Goal: Task Accomplishment & Management: Complete application form

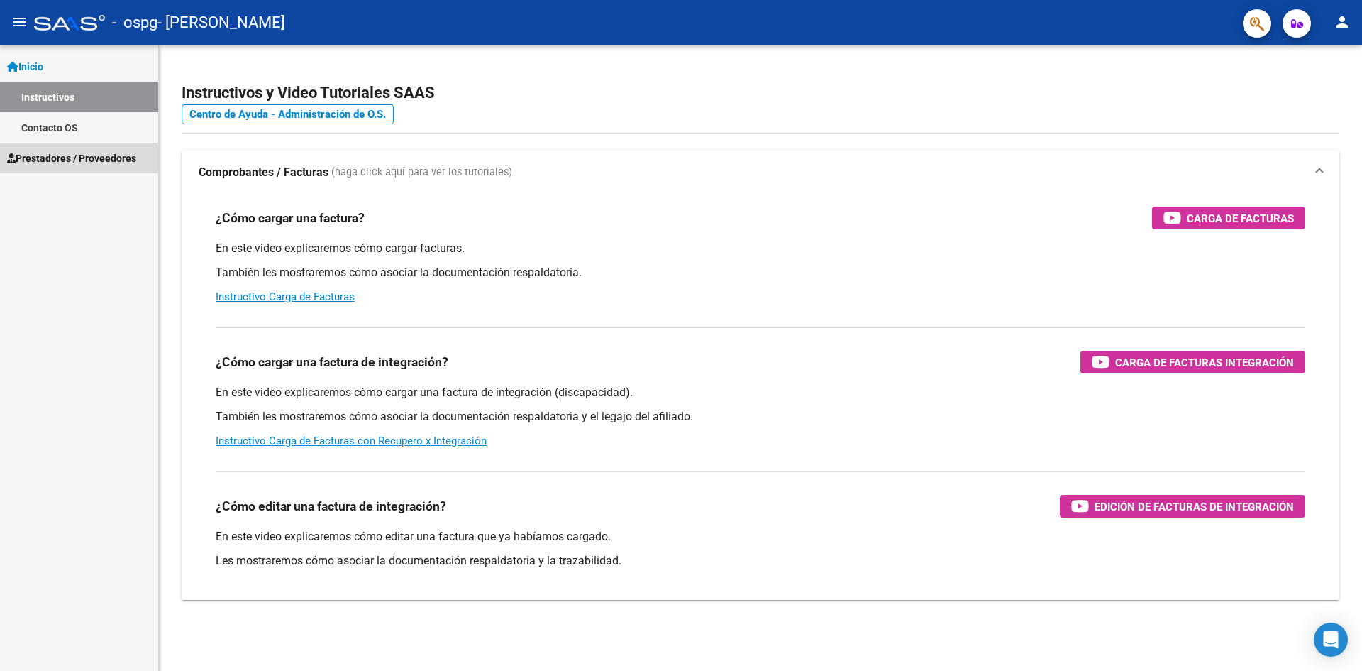
click at [77, 157] on span "Prestadores / Proveedores" at bounding box center [71, 158] width 129 height 16
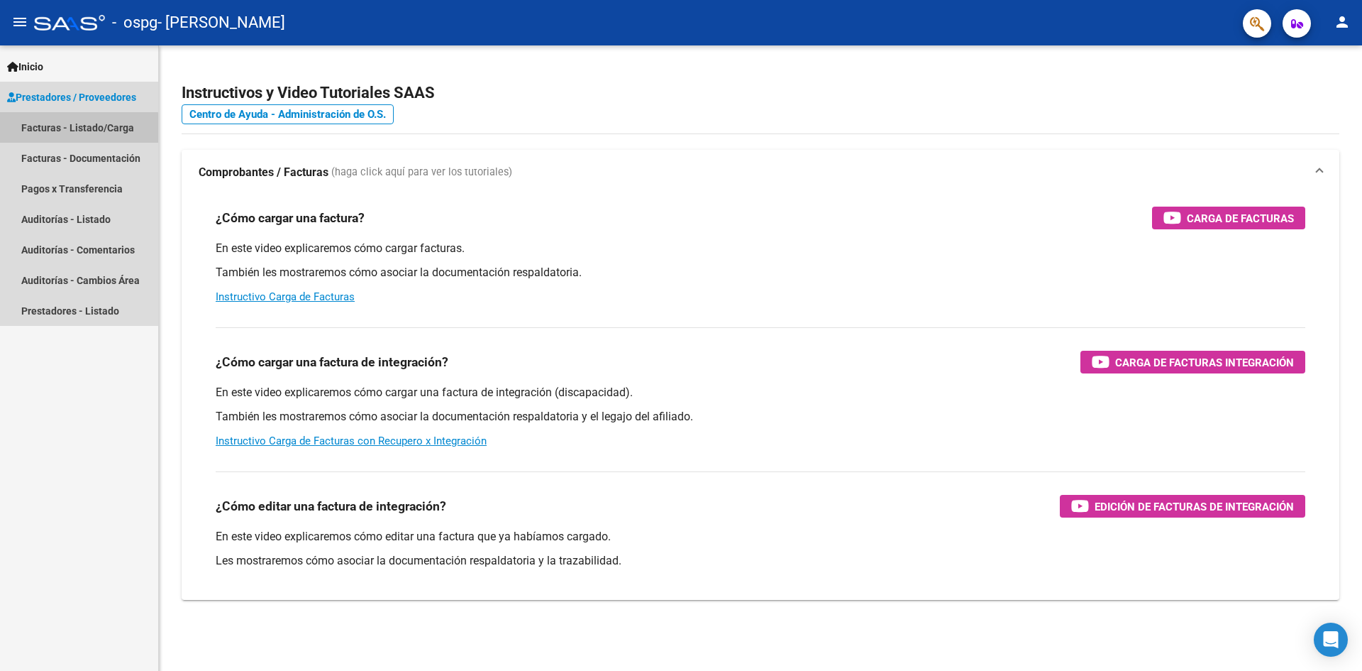
click at [73, 128] on link "Facturas - Listado/Carga" at bounding box center [79, 127] width 158 height 31
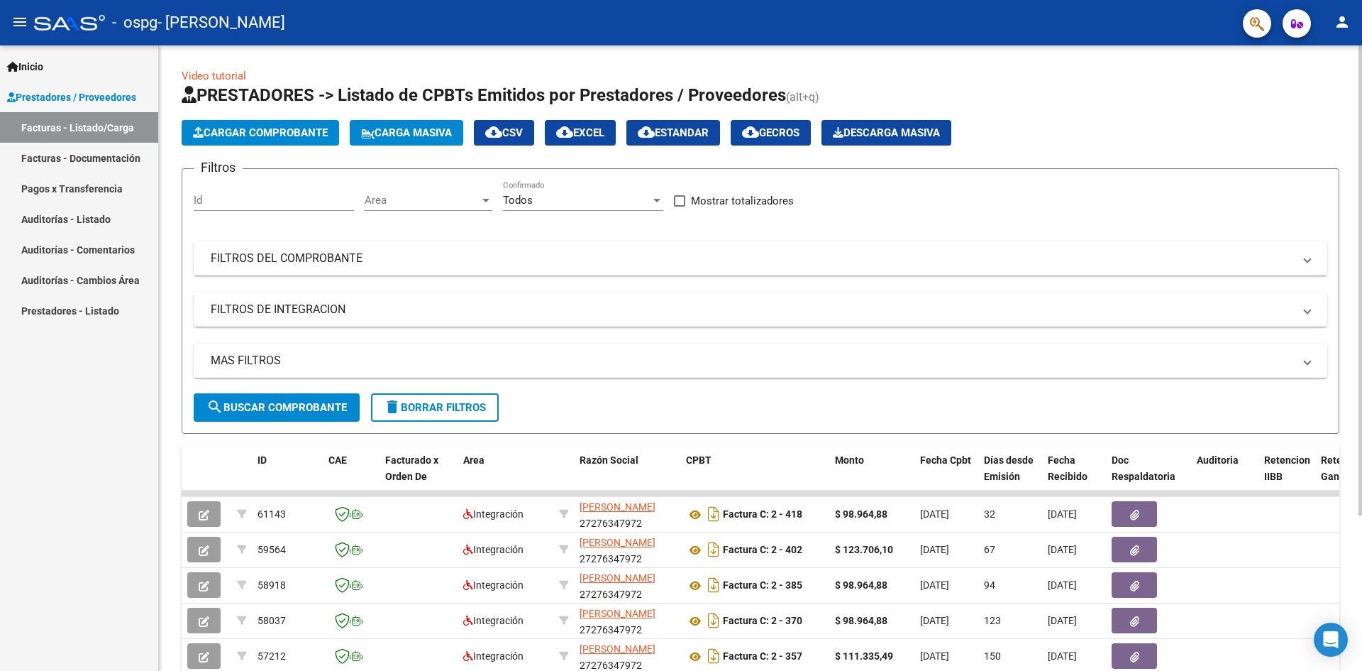
click at [234, 126] on button "Cargar Comprobante" at bounding box center [261, 133] width 158 height 26
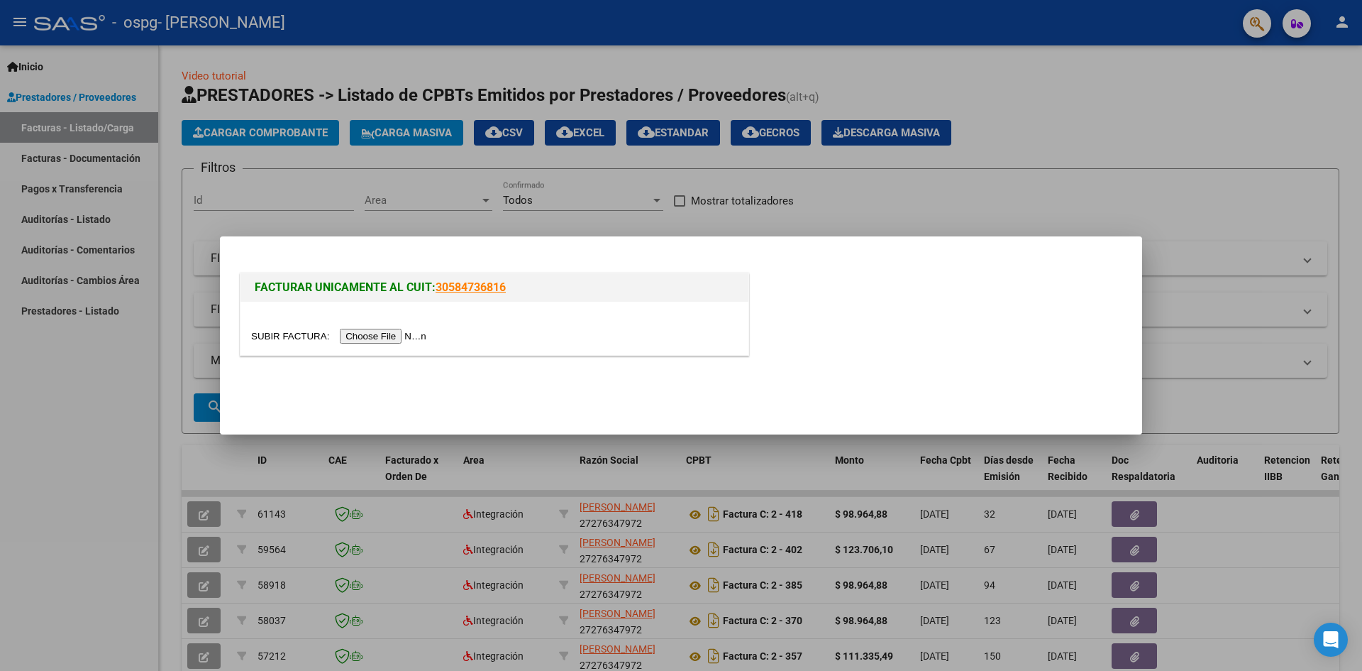
click at [408, 338] on input "file" at bounding box center [341, 336] width 180 height 15
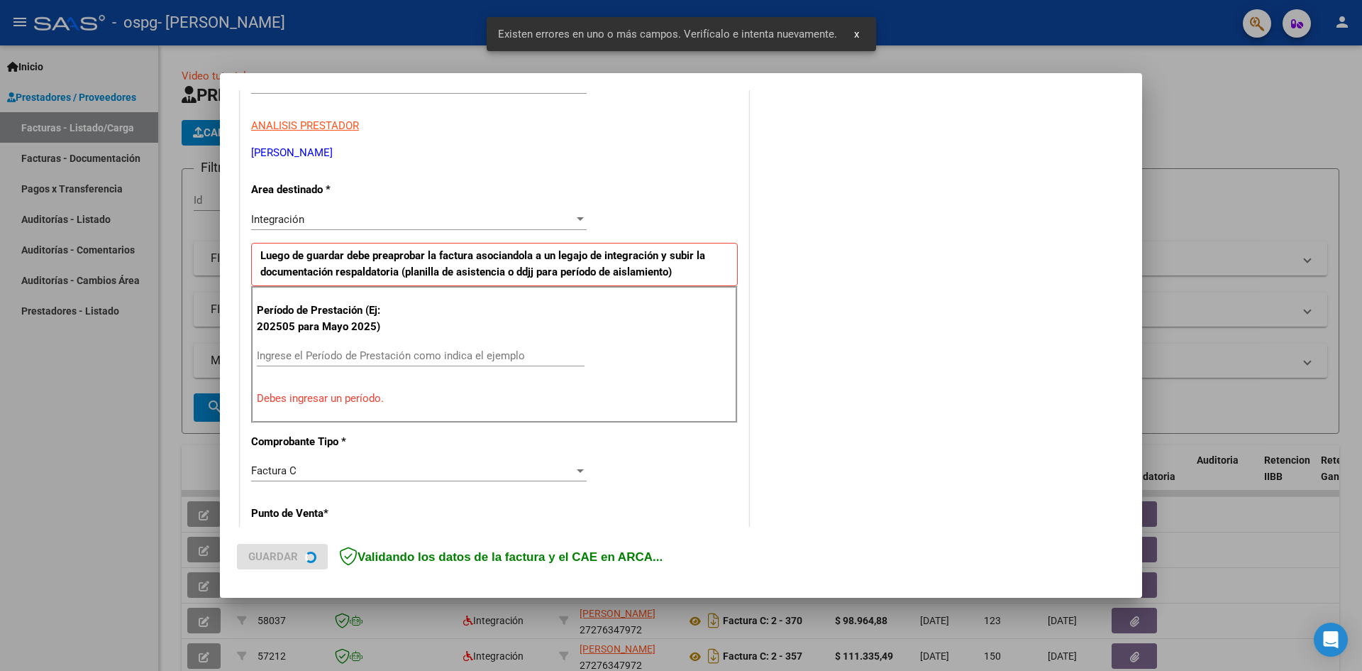
scroll to position [250, 0]
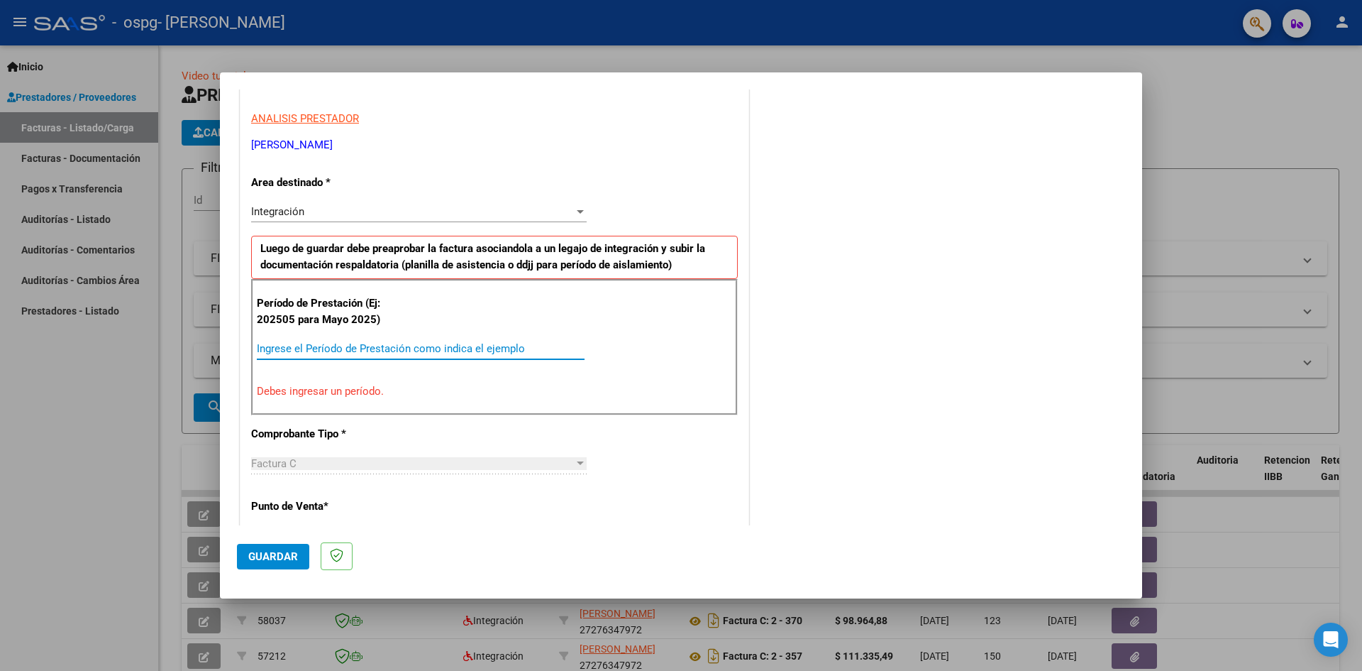
click at [270, 351] on input "Ingrese el Período de Prestación como indica el ejemplo" at bounding box center [421, 348] width 328 height 13
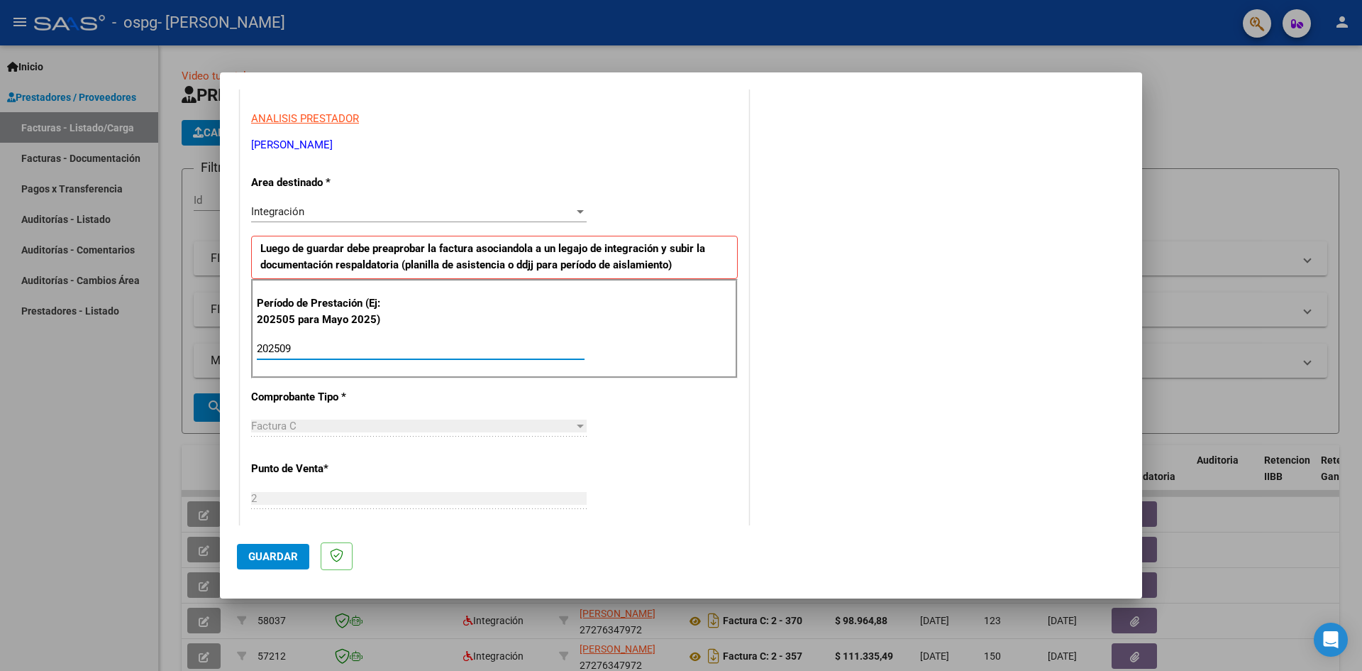
type input "202509"
click at [277, 558] on span "Guardar" at bounding box center [273, 556] width 50 height 13
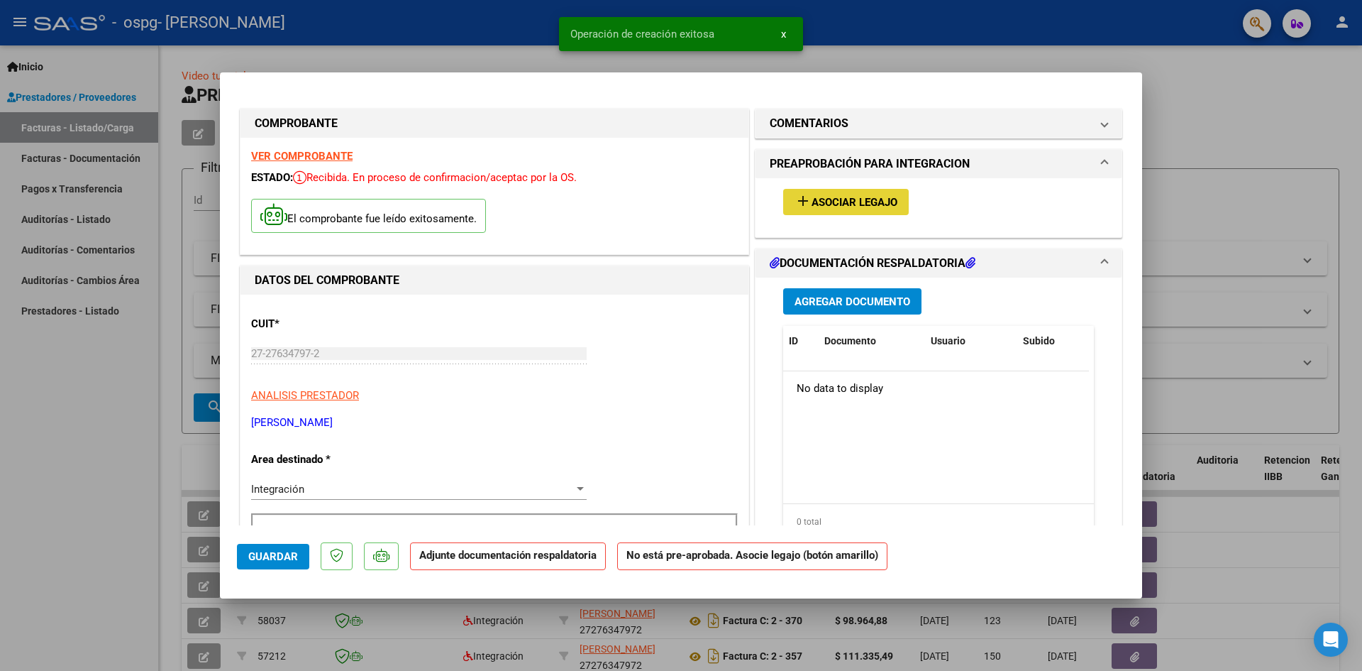
click at [658, 202] on span "Asociar Legajo" at bounding box center [855, 202] width 86 height 13
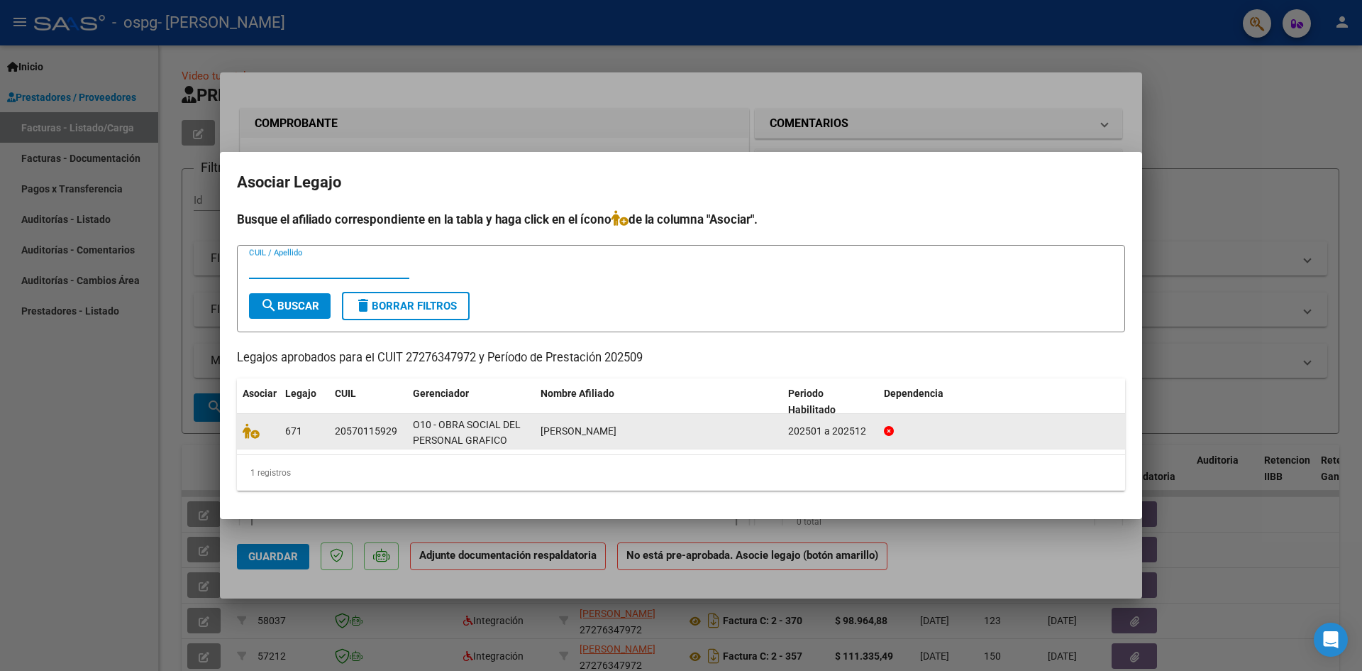
click at [266, 431] on div at bounding box center [258, 431] width 31 height 16
click at [243, 436] on icon at bounding box center [251, 431] width 17 height 16
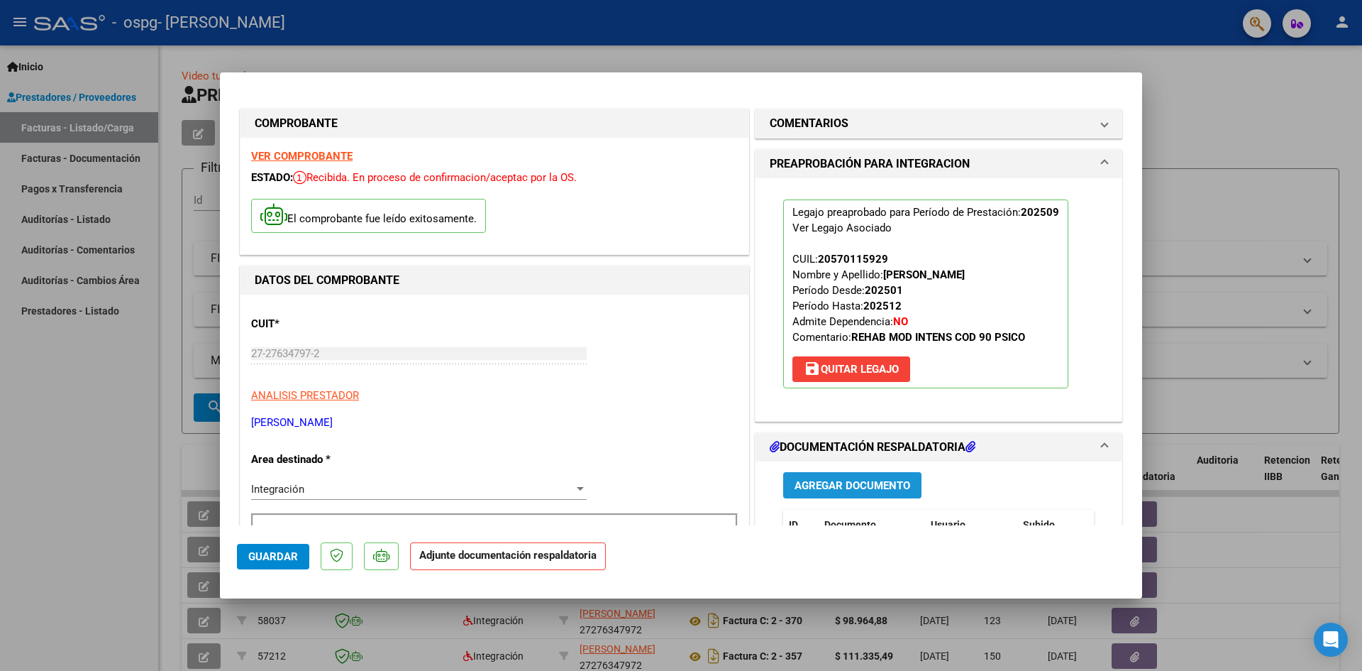
click at [658, 487] on span "Agregar Documento" at bounding box center [853, 485] width 116 height 13
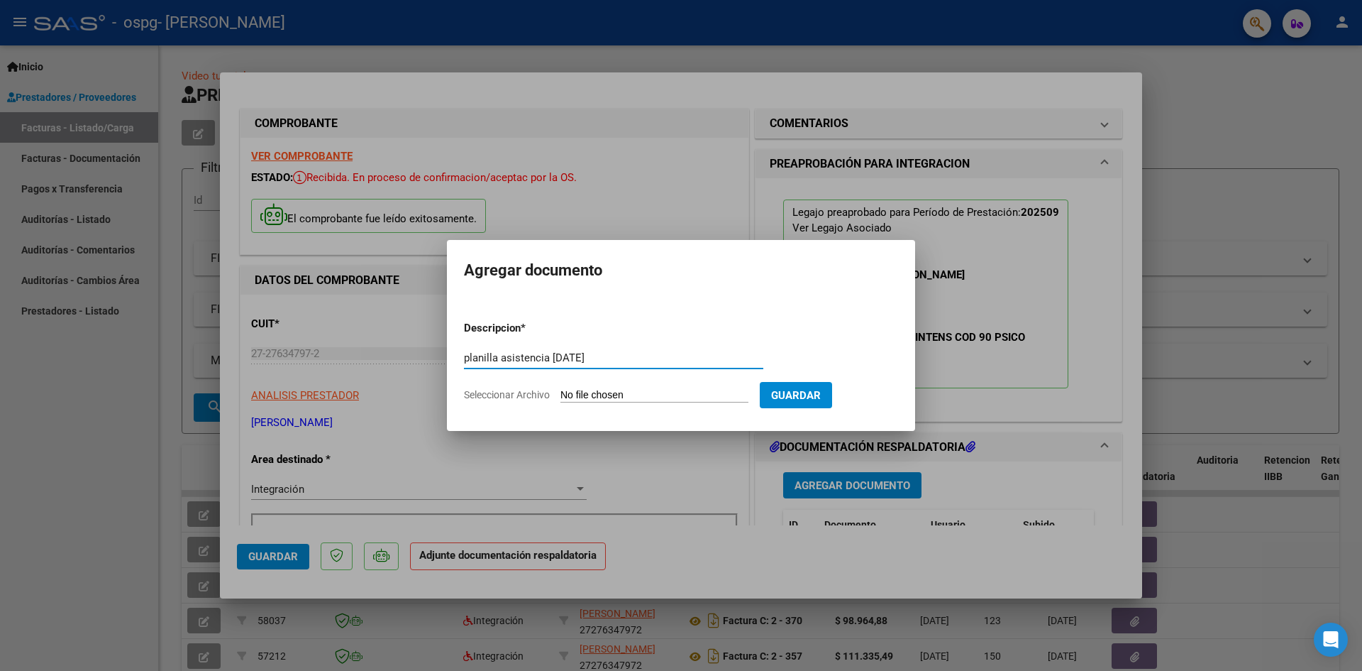
type input "planilla asistencia [DATE]"
click at [538, 397] on span "Seleccionar Archivo" at bounding box center [507, 394] width 86 height 11
click at [561, 397] on input "Seleccionar Archivo" at bounding box center [655, 395] width 188 height 13
type input "C:\fakepath\planilla asistencia Lami, [DATE].pdf"
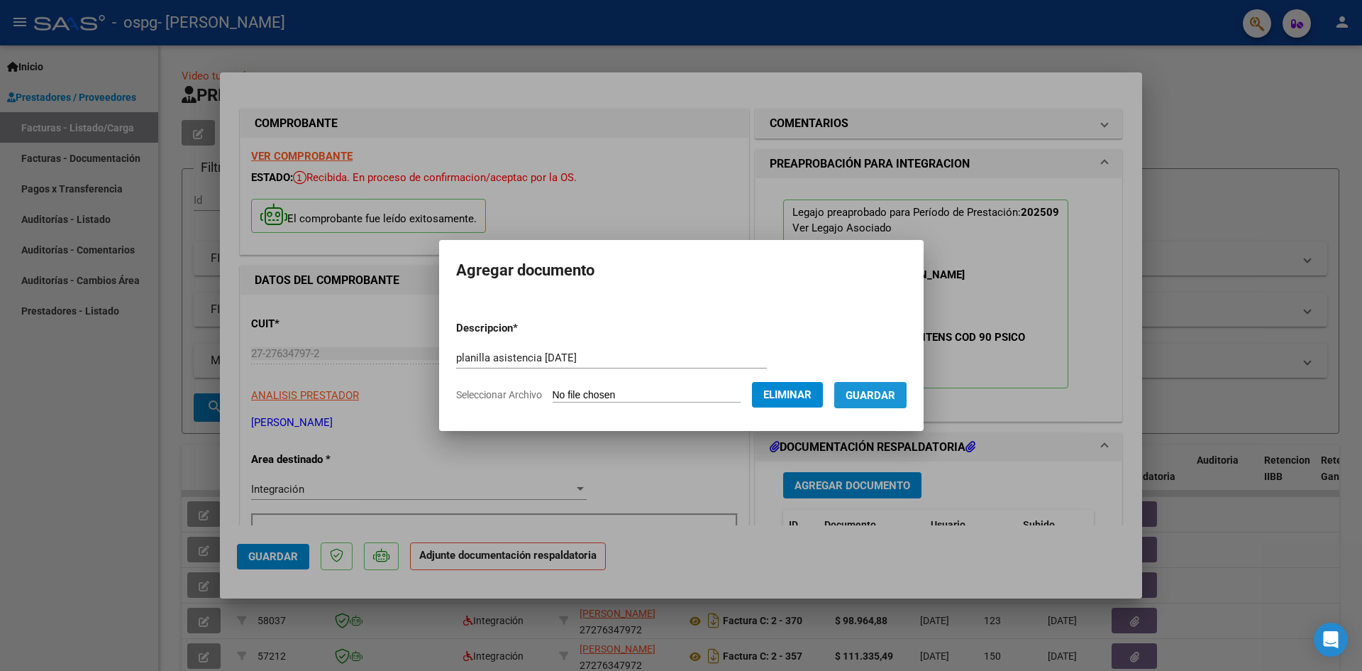
click at [658, 402] on button "Guardar" at bounding box center [870, 395] width 72 height 26
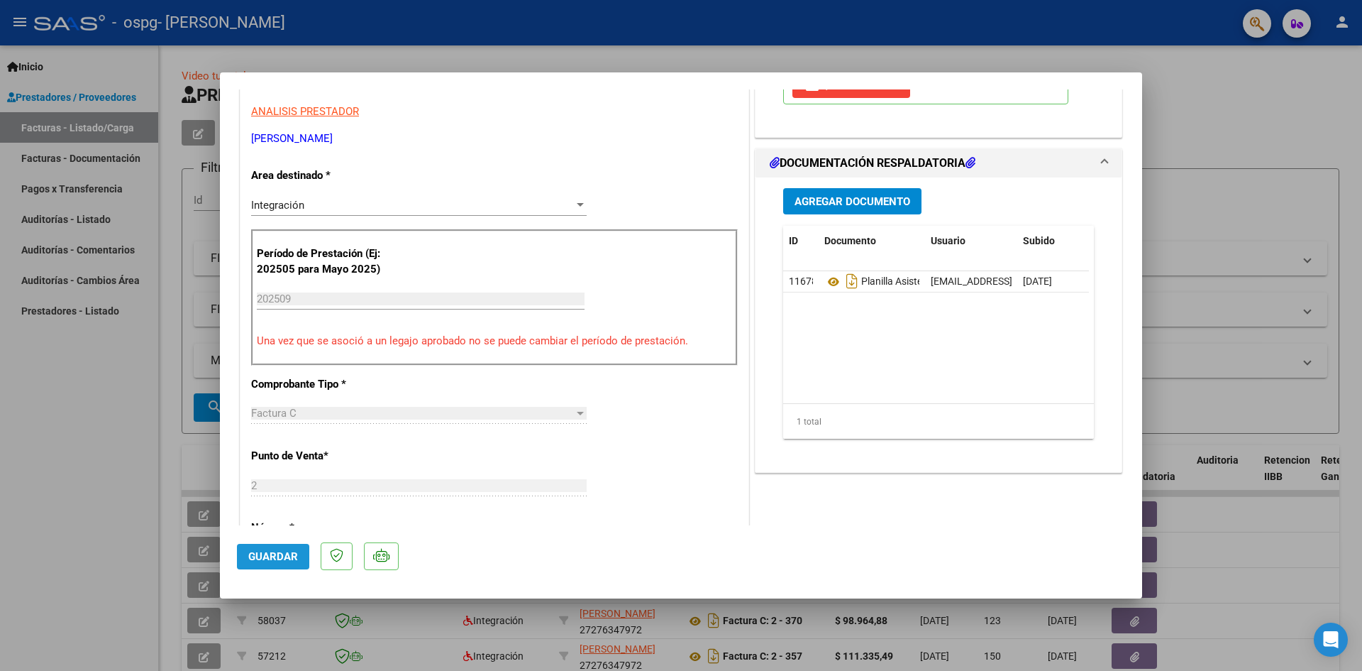
click at [276, 562] on span "Guardar" at bounding box center [273, 556] width 50 height 13
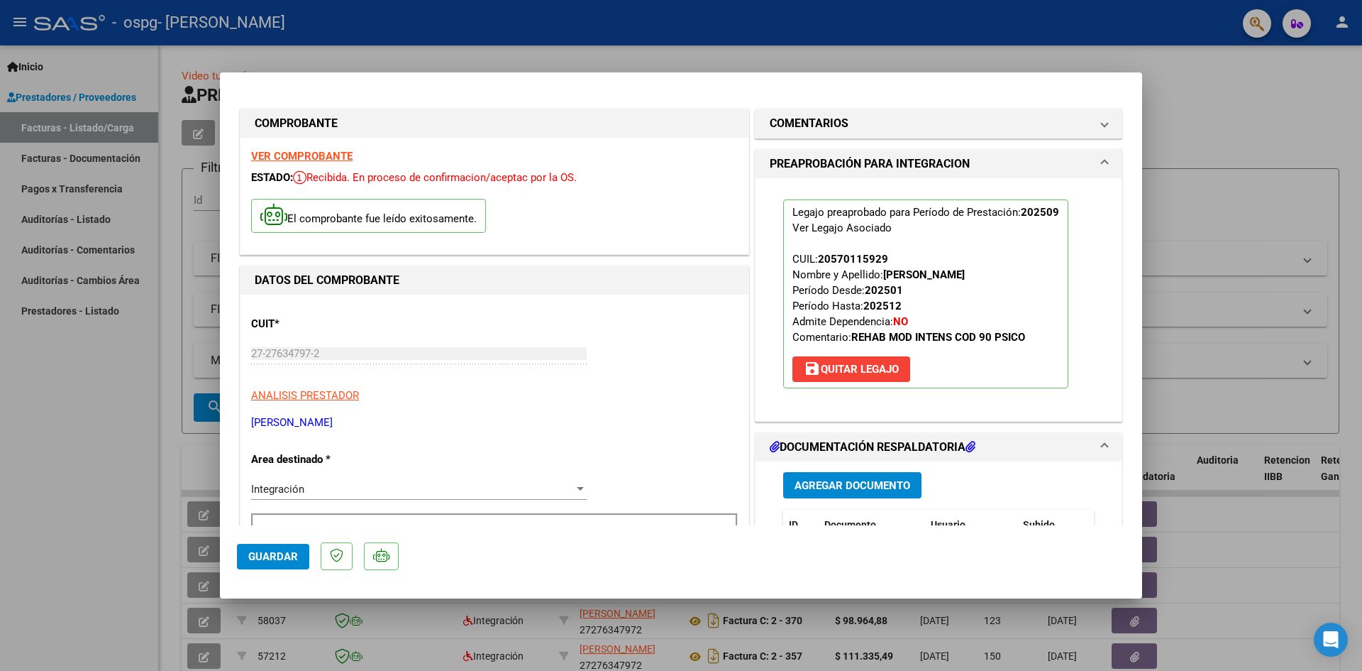
scroll to position [101, 0]
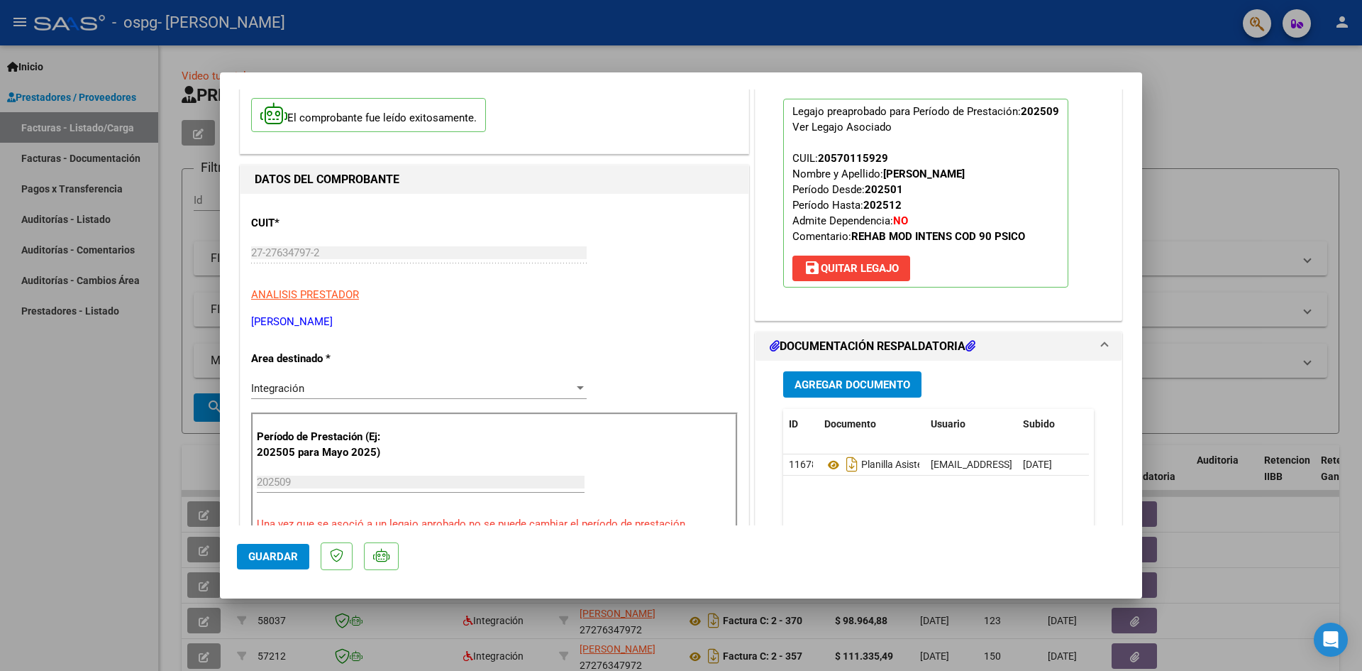
click at [658, 91] on div at bounding box center [681, 335] width 1362 height 671
type input "$ 0,00"
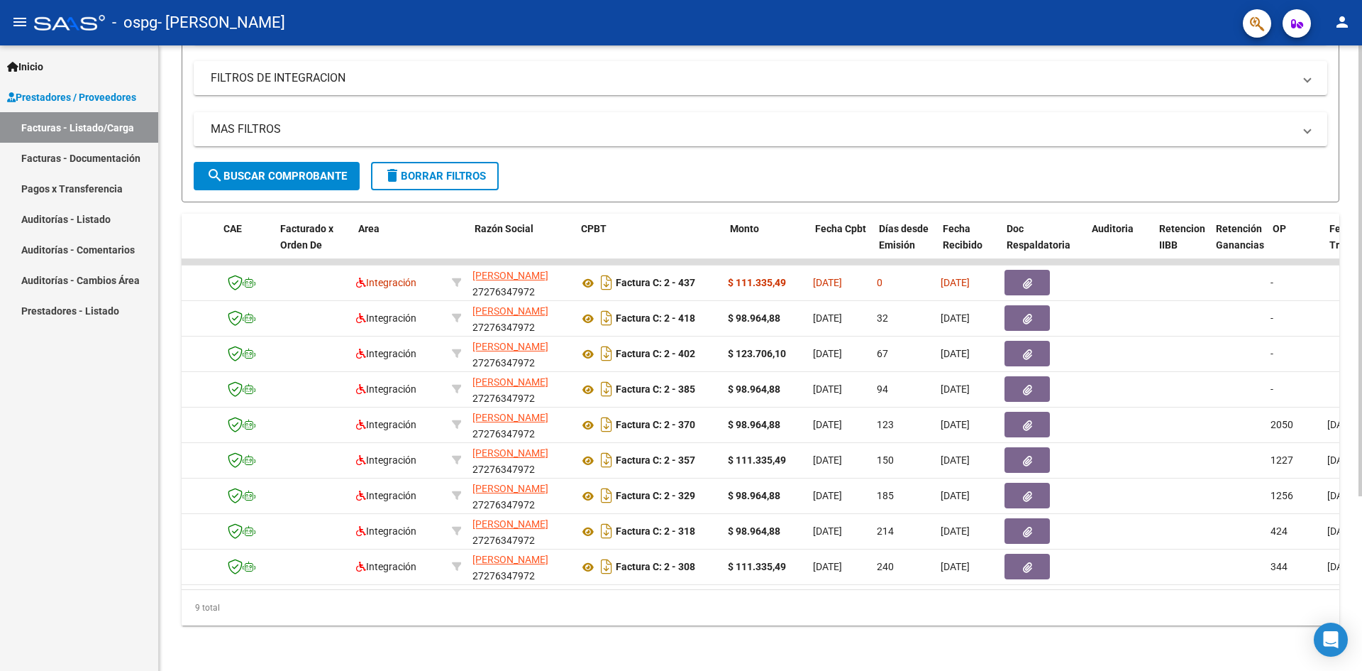
scroll to position [0, 105]
